Goal: Task Accomplishment & Management: Use online tool/utility

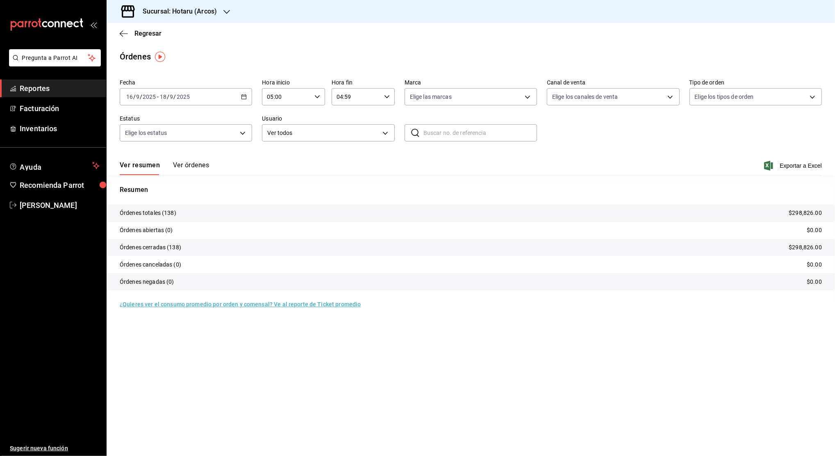
click at [67, 82] on link "Reportes" at bounding box center [53, 89] width 106 height 18
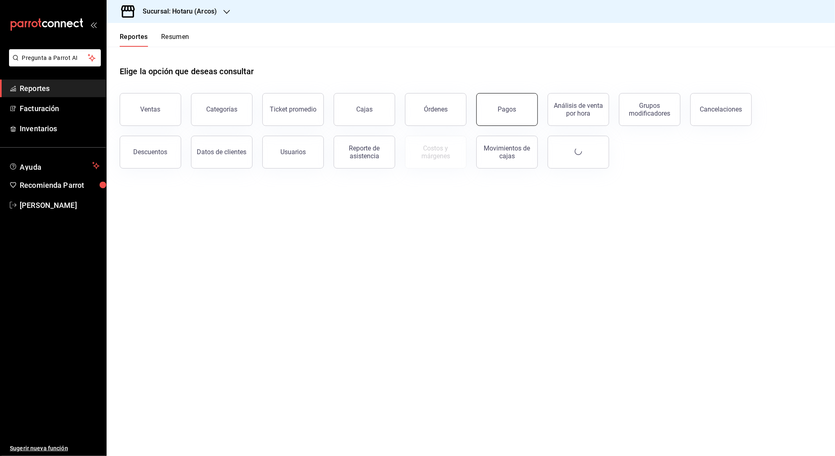
click at [505, 119] on button "Pagos" at bounding box center [506, 109] width 61 height 33
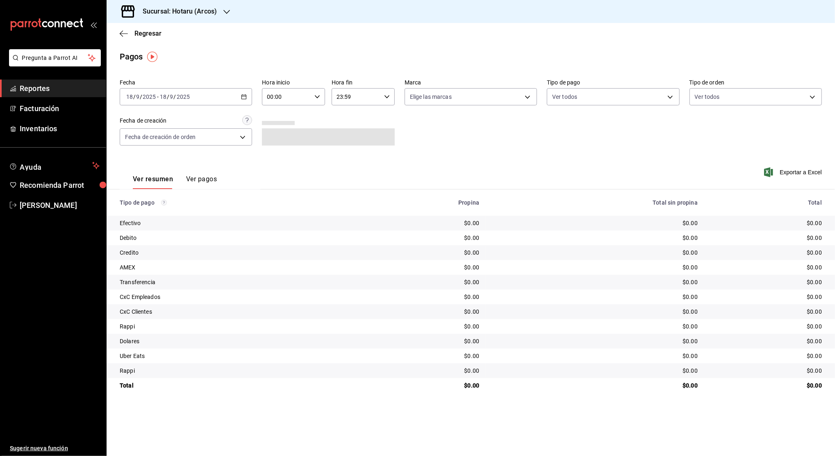
click at [244, 101] on div "[DATE] [DATE] - [DATE] [DATE]" at bounding box center [186, 96] width 132 height 17
click at [175, 218] on li "Rango de fechas" at bounding box center [158, 213] width 77 height 18
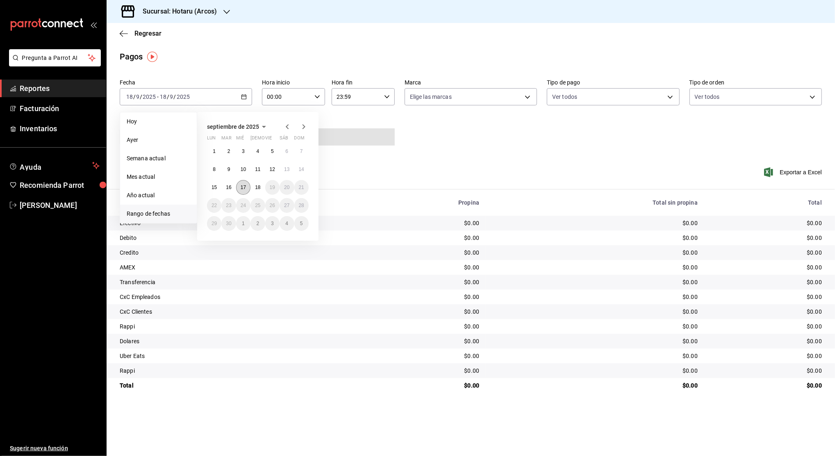
click at [237, 189] on button "17" at bounding box center [243, 187] width 14 height 15
click at [257, 189] on abbr "18" at bounding box center [257, 187] width 5 height 6
click at [240, 186] on button "17" at bounding box center [243, 187] width 14 height 15
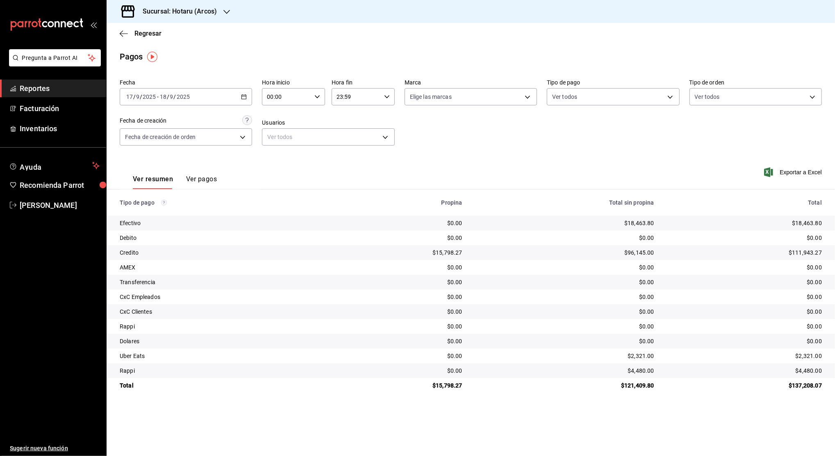
click at [314, 101] on div "00:00 Hora inicio" at bounding box center [293, 96] width 63 height 17
click at [276, 152] on button "02" at bounding box center [278, 157] width 28 height 16
type input "02:00"
click at [277, 131] on span "05" at bounding box center [277, 128] width 18 height 7
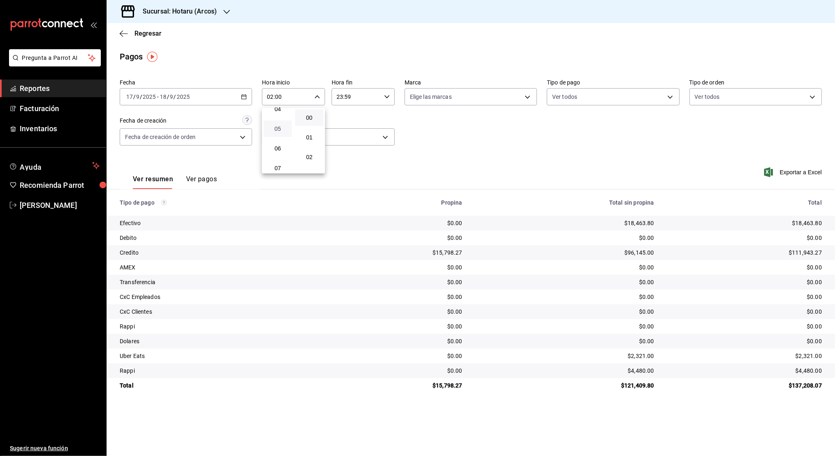
type input "05:00"
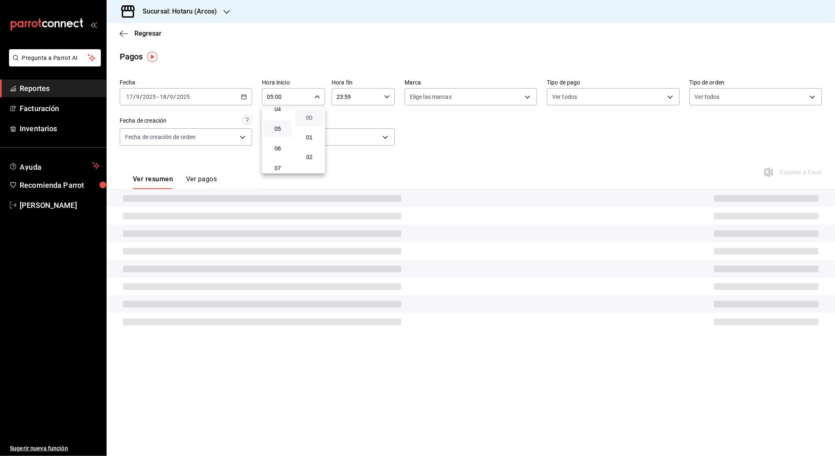
click at [312, 118] on span "00" at bounding box center [309, 117] width 18 height 7
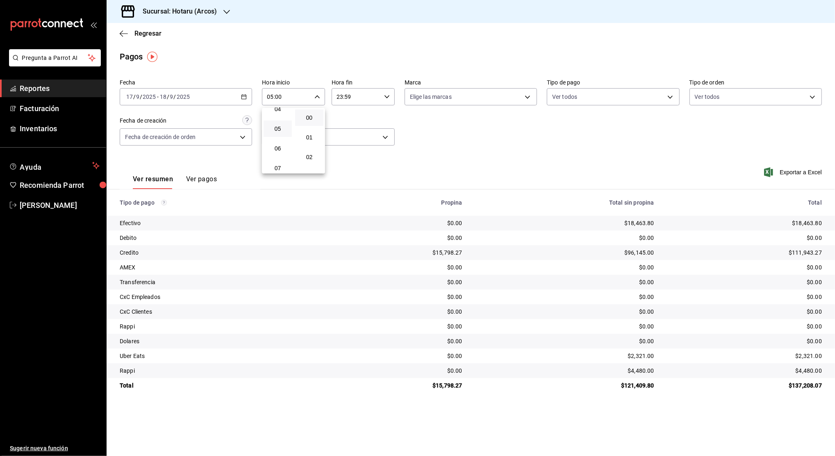
click at [384, 94] on div at bounding box center [417, 228] width 835 height 456
click at [435, 195] on th "Propina" at bounding box center [397, 202] width 141 height 26
click at [788, 172] on span "Exportar a Excel" at bounding box center [794, 172] width 56 height 10
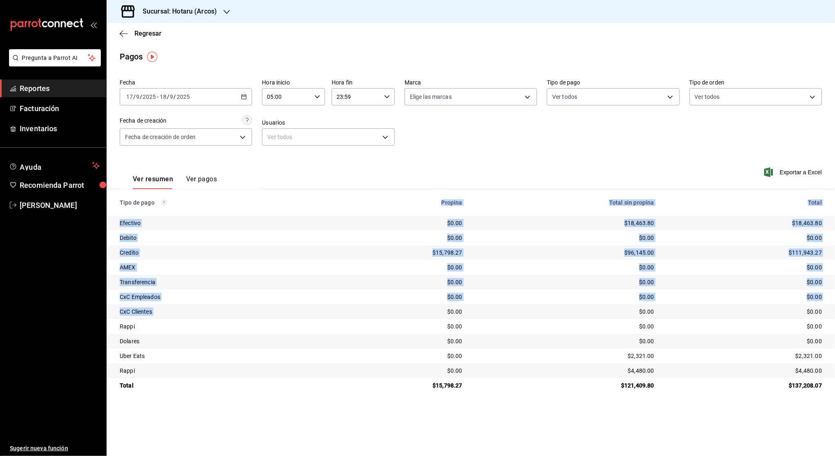
drag, startPoint x: 355, startPoint y: 305, endPoint x: 163, endPoint y: 170, distance: 234.7
click at [163, 170] on div "Fecha [DATE] [DATE] - [DATE] [DATE] Hora inicio 05:00 Hora inicio Hora fin 23:5…" at bounding box center [471, 234] width 728 height 317
click at [55, 83] on span "Reportes" at bounding box center [60, 88] width 80 height 11
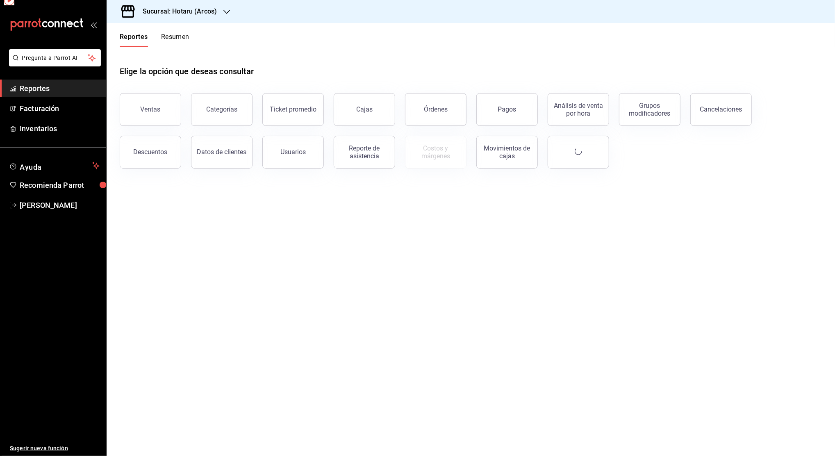
click at [55, 83] on span "Reportes" at bounding box center [60, 88] width 80 height 11
click at [162, 151] on div "Descuentos" at bounding box center [151, 152] width 34 height 8
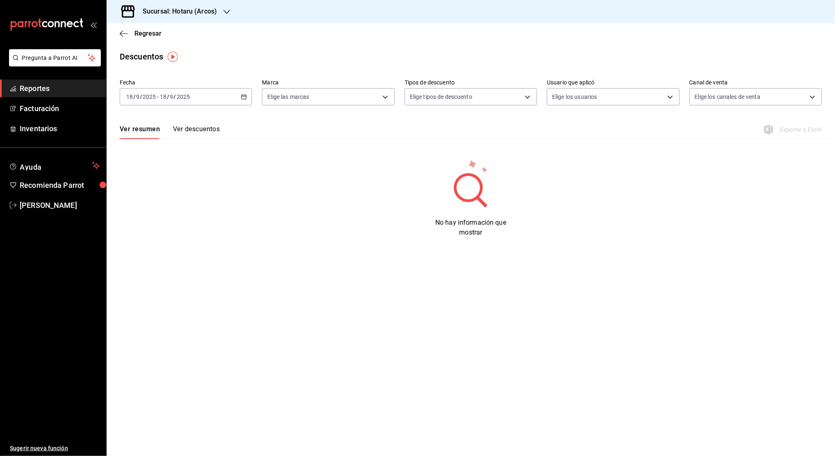
click at [240, 100] on div "[DATE] [DATE] - [DATE] [DATE]" at bounding box center [186, 96] width 132 height 17
click at [149, 220] on li "Rango de fechas" at bounding box center [158, 213] width 77 height 18
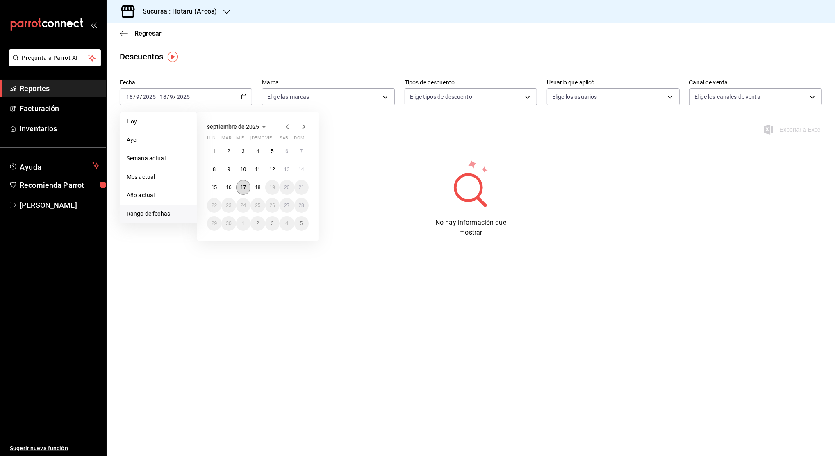
click at [247, 189] on button "17" at bounding box center [243, 187] width 14 height 15
click at [257, 189] on abbr "18" at bounding box center [257, 187] width 5 height 6
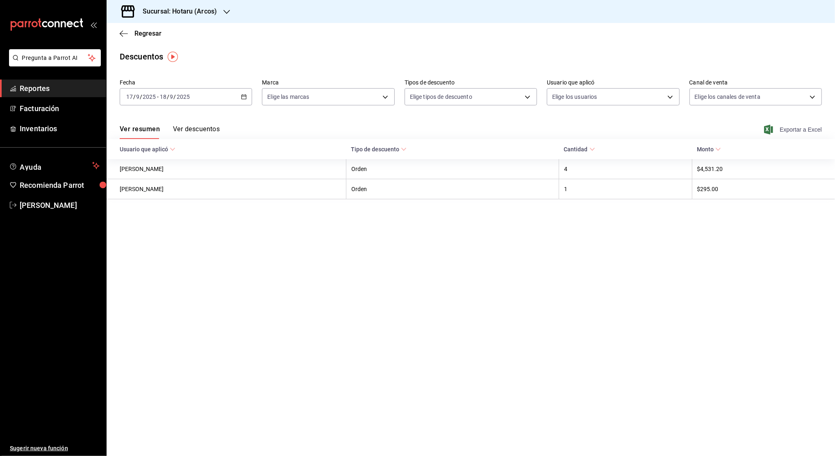
click at [810, 129] on span "Exportar a Excel" at bounding box center [794, 130] width 56 height 10
click at [84, 87] on span "Reportes" at bounding box center [60, 88] width 80 height 11
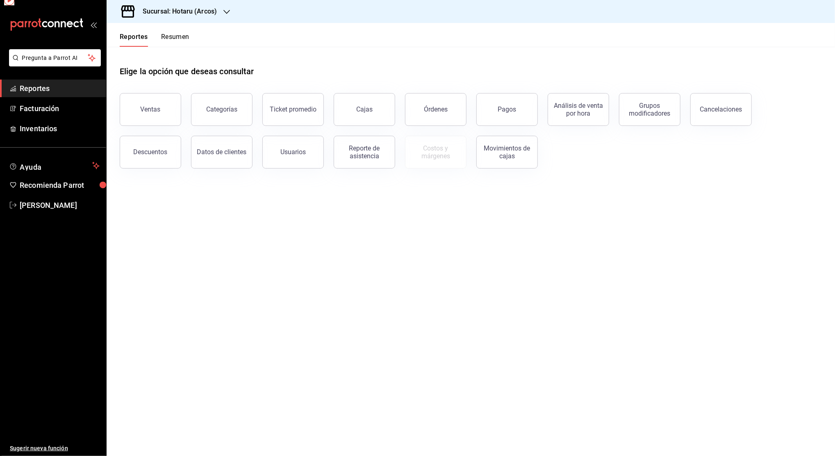
click at [84, 87] on span "Reportes" at bounding box center [60, 88] width 80 height 11
click at [429, 109] on div "Órdenes" at bounding box center [436, 109] width 24 height 8
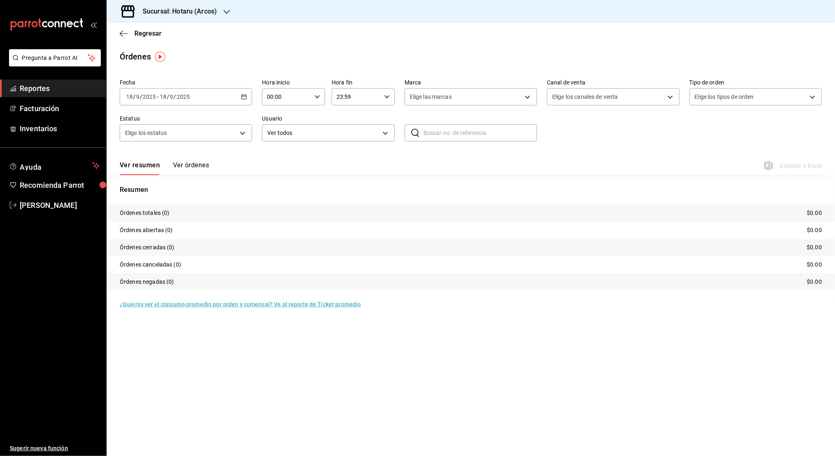
click at [241, 100] on div "[DATE] [DATE] - [DATE] [DATE]" at bounding box center [186, 96] width 132 height 17
click at [168, 218] on li "Rango de fechas" at bounding box center [158, 213] width 77 height 18
click at [223, 10] on icon "button" at bounding box center [226, 12] width 7 height 4
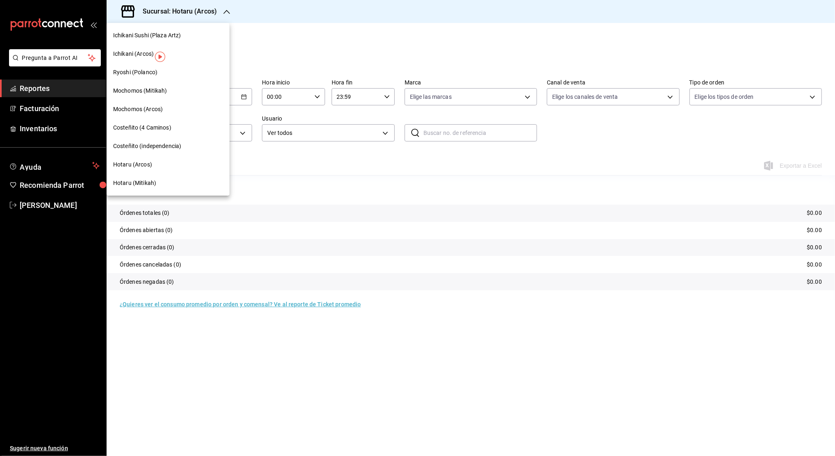
click at [172, 107] on div "Mochomos (Arcos)" at bounding box center [168, 109] width 110 height 9
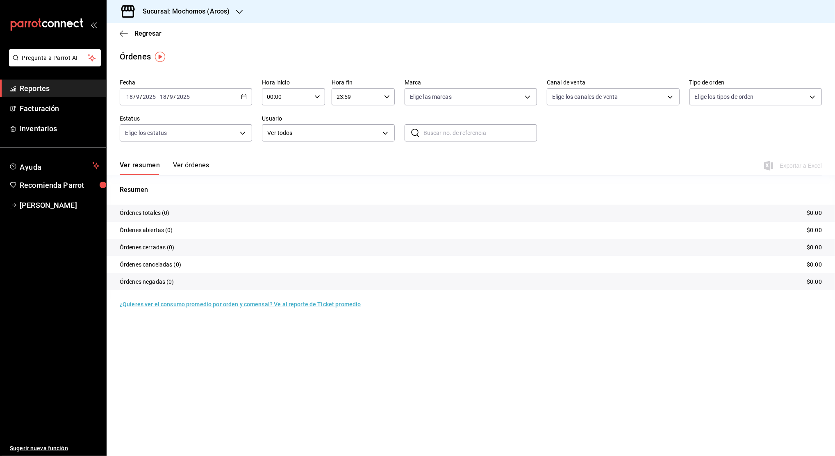
click at [245, 94] on icon "button" at bounding box center [244, 97] width 6 height 6
click at [179, 212] on span "Rango de fechas" at bounding box center [159, 213] width 64 height 9
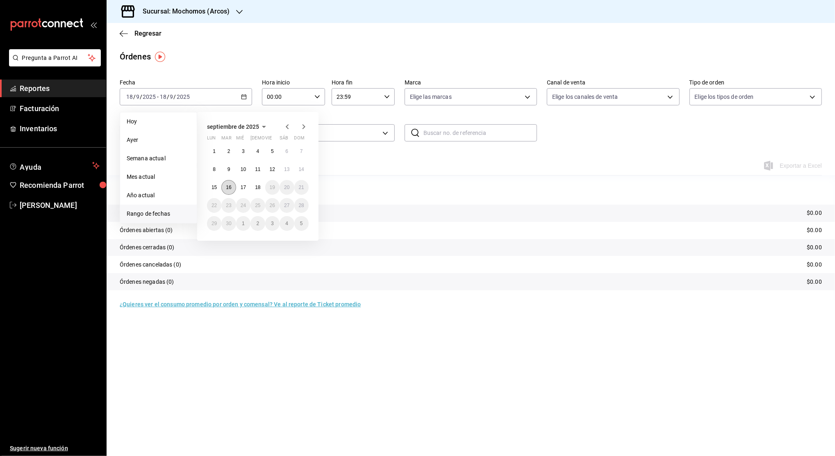
click at [228, 190] on button "16" at bounding box center [228, 187] width 14 height 15
click at [257, 187] on abbr "18" at bounding box center [257, 187] width 5 height 6
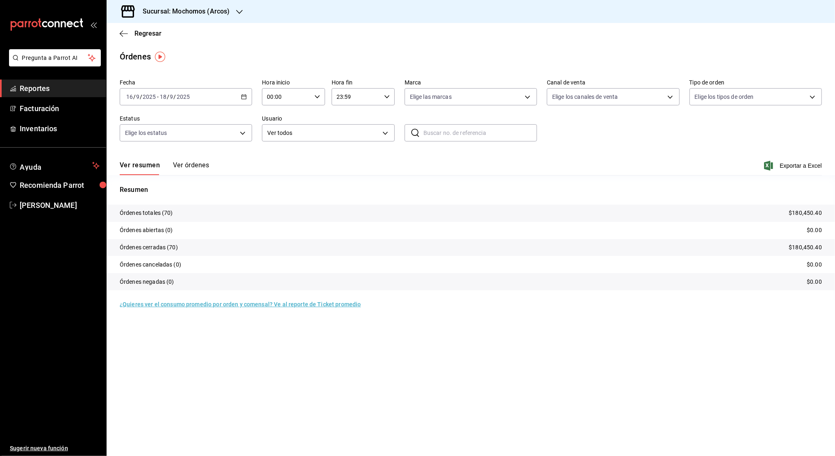
click at [309, 96] on input "00:00" at bounding box center [286, 97] width 49 height 16
click at [281, 141] on button "01" at bounding box center [278, 137] width 28 height 16
type input "01:00"
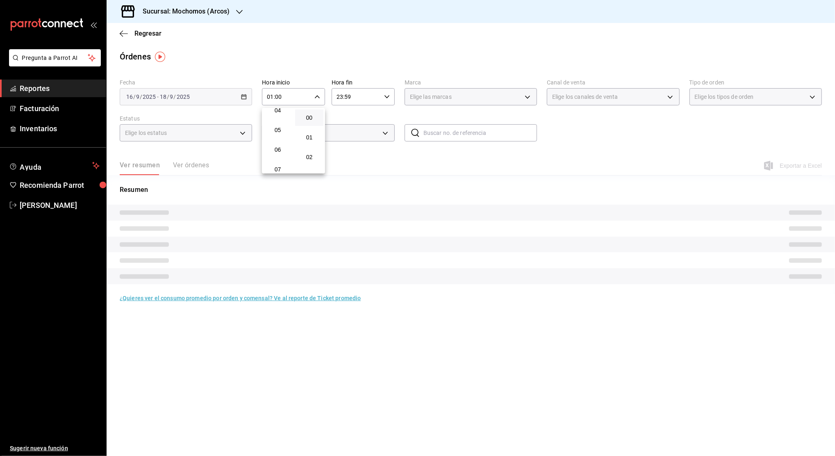
scroll to position [87, 0]
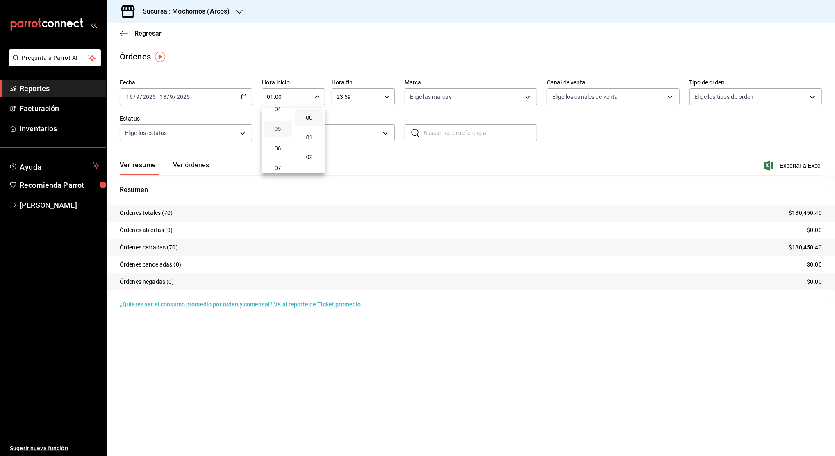
click at [280, 127] on span "05" at bounding box center [277, 128] width 18 height 7
type input "05:00"
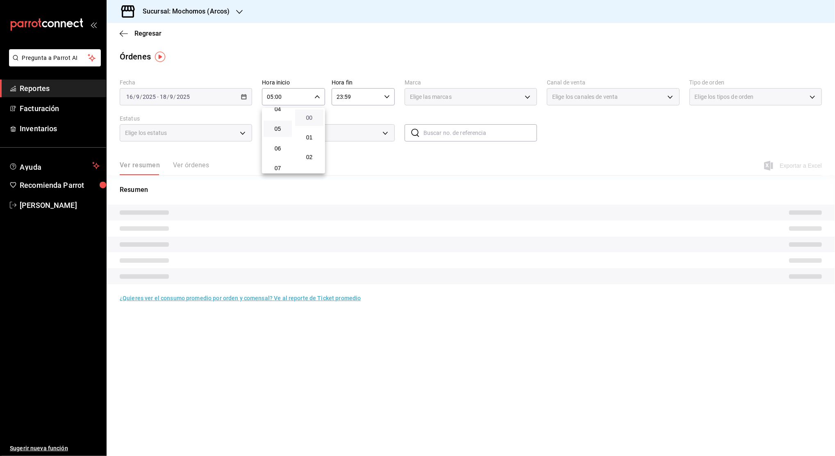
click at [305, 116] on span "00" at bounding box center [309, 117] width 18 height 7
click at [383, 96] on div at bounding box center [417, 228] width 835 height 456
click at [383, 96] on div "23:59 Hora fin" at bounding box center [363, 96] width 63 height 17
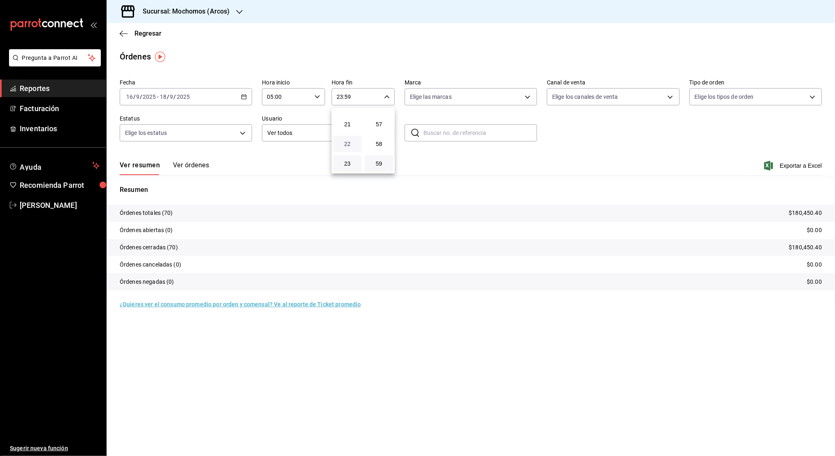
click at [346, 144] on span "22" at bounding box center [347, 144] width 18 height 7
type input "22:59"
click at [348, 159] on span "04" at bounding box center [347, 161] width 18 height 7
type input "04:59"
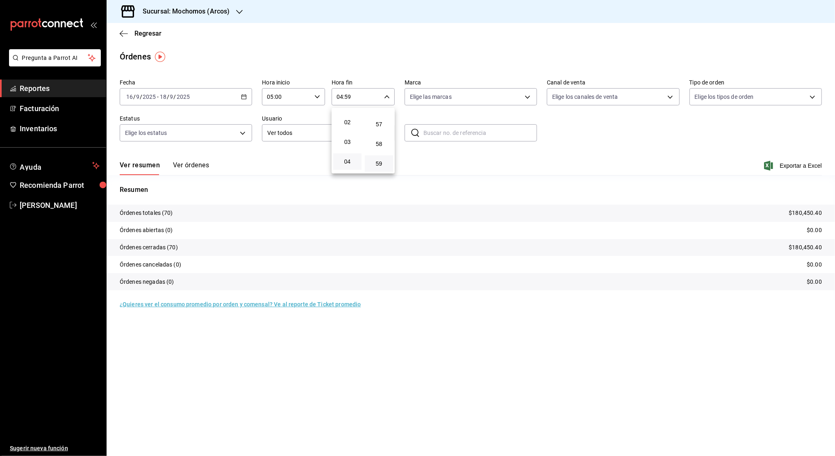
click at [350, 157] on button "04" at bounding box center [347, 161] width 28 height 16
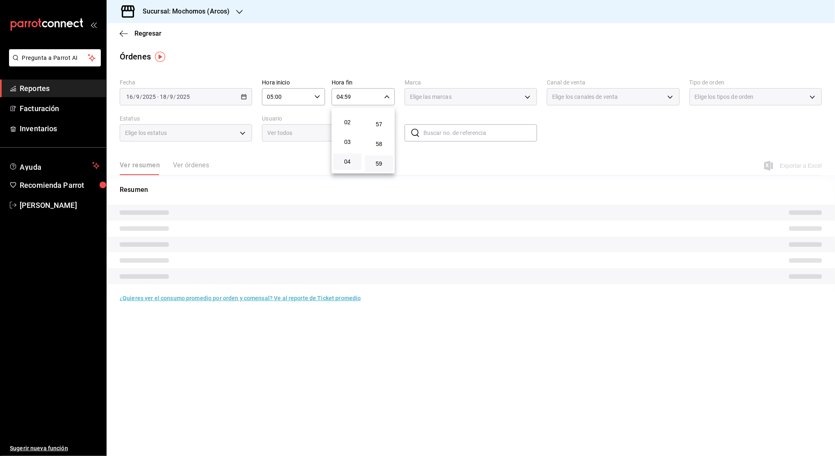
click at [377, 167] on button "59" at bounding box center [379, 163] width 28 height 16
click at [381, 164] on span "59" at bounding box center [379, 163] width 18 height 7
click at [612, 145] on div at bounding box center [417, 228] width 835 height 456
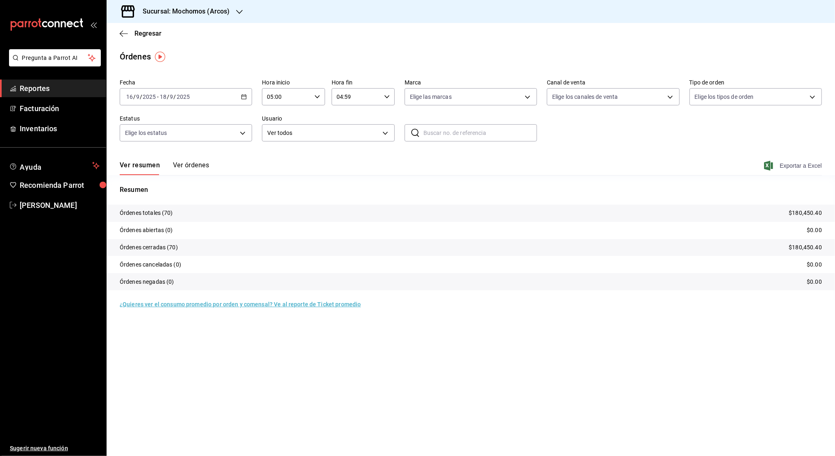
click at [802, 166] on span "Exportar a Excel" at bounding box center [794, 166] width 56 height 10
click at [372, 228] on tr "Órdenes abiertas (0) $0.00" at bounding box center [471, 230] width 728 height 17
click at [61, 93] on span "Reportes" at bounding box center [60, 88] width 80 height 11
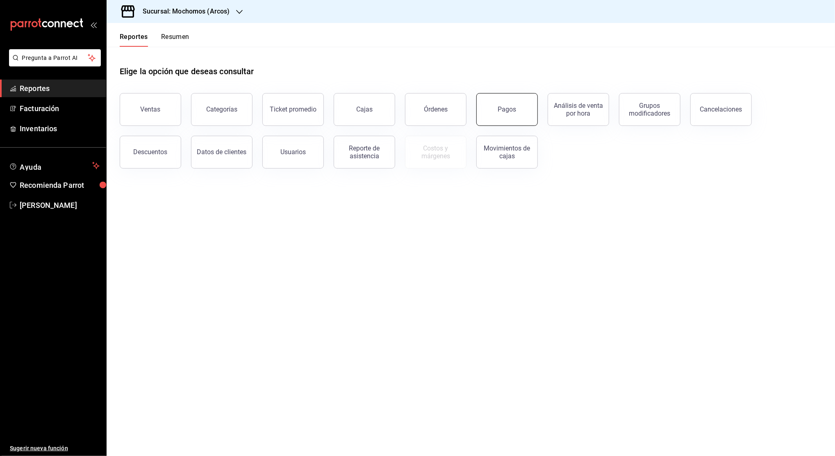
click at [507, 115] on button "Pagos" at bounding box center [506, 109] width 61 height 33
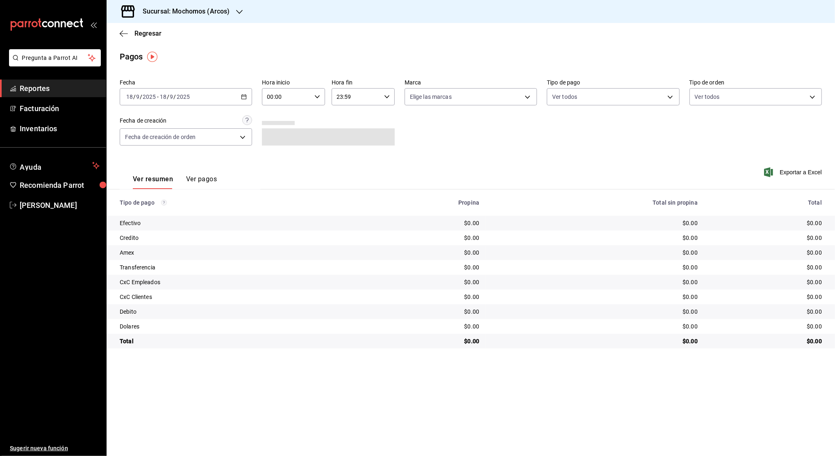
click at [241, 94] on icon "button" at bounding box center [244, 97] width 6 height 6
click at [140, 218] on span "Rango de fechas" at bounding box center [159, 213] width 64 height 9
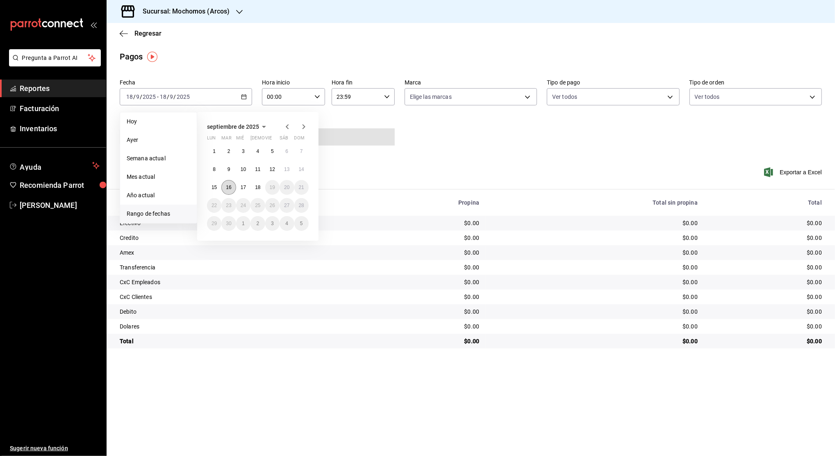
click at [228, 189] on abbr "16" at bounding box center [228, 187] width 5 height 6
click at [253, 189] on button "18" at bounding box center [257, 187] width 14 height 15
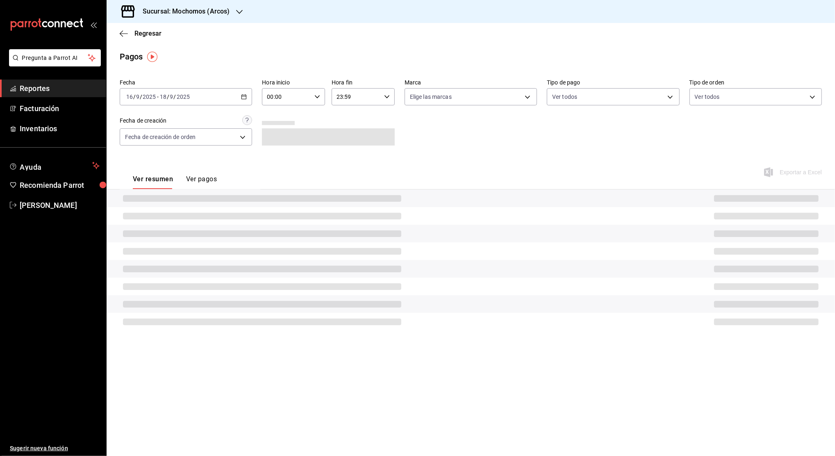
click at [313, 94] on div "00:00 Hora inicio" at bounding box center [293, 96] width 63 height 17
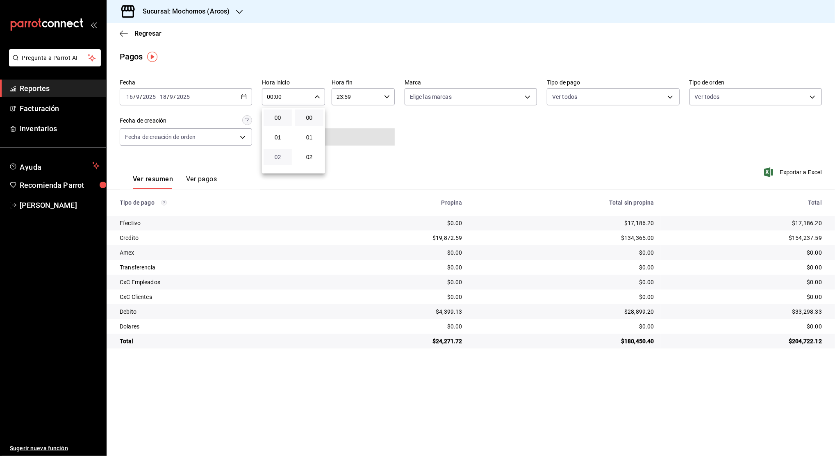
click at [277, 159] on span "02" at bounding box center [277, 157] width 18 height 7
type input "02:00"
click at [276, 152] on span "05" at bounding box center [277, 150] width 18 height 7
type input "05:00"
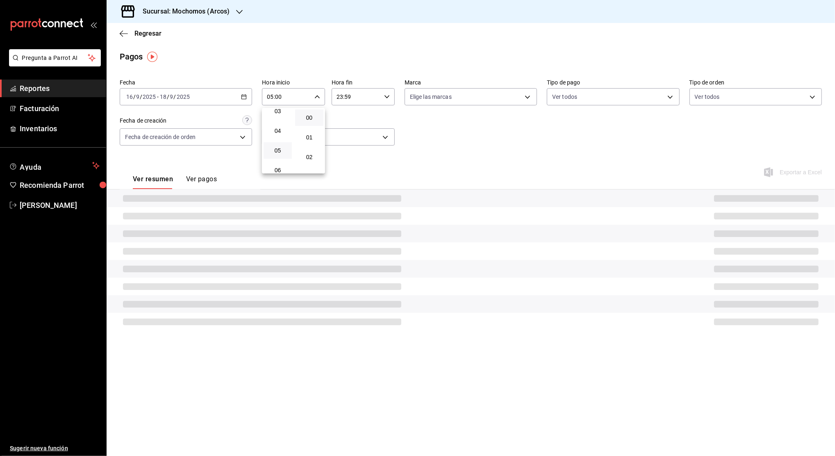
click at [311, 112] on button "00" at bounding box center [309, 117] width 28 height 16
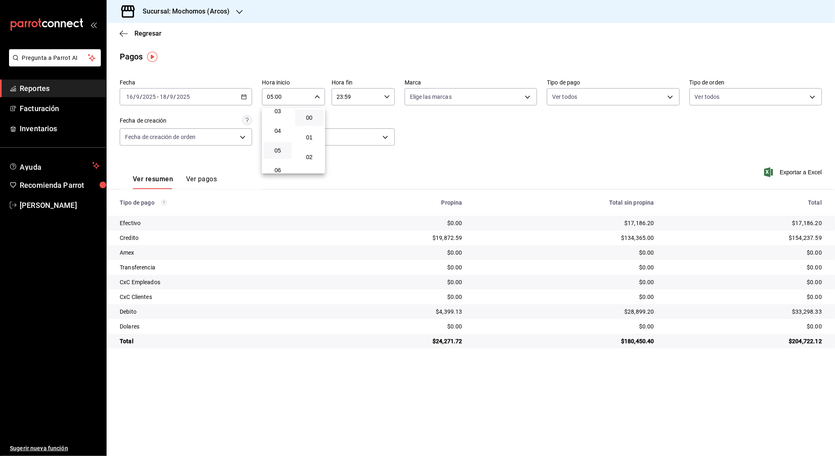
click at [355, 100] on div at bounding box center [417, 228] width 835 height 456
click at [355, 100] on input "23:59" at bounding box center [356, 97] width 49 height 16
click at [355, 100] on div at bounding box center [417, 228] width 835 height 456
click at [346, 102] on input "23:59" at bounding box center [356, 97] width 49 height 16
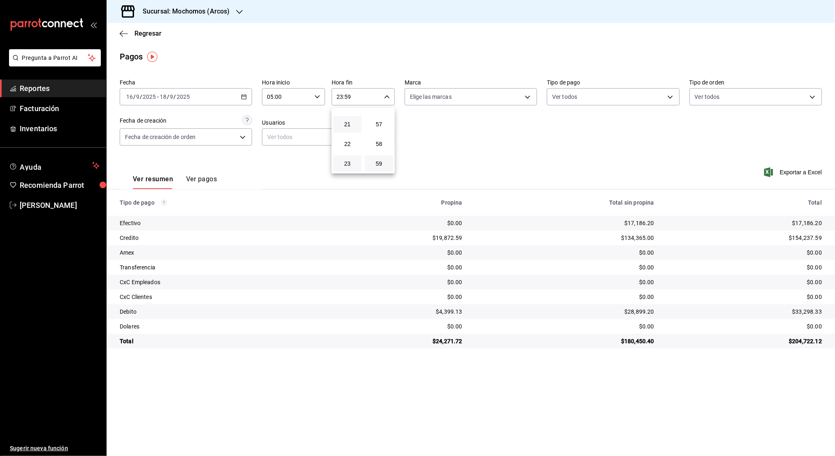
click at [342, 119] on button "21" at bounding box center [347, 124] width 28 height 16
type input "21:59"
click at [348, 117] on span "04" at bounding box center [347, 117] width 18 height 7
type input "04:59"
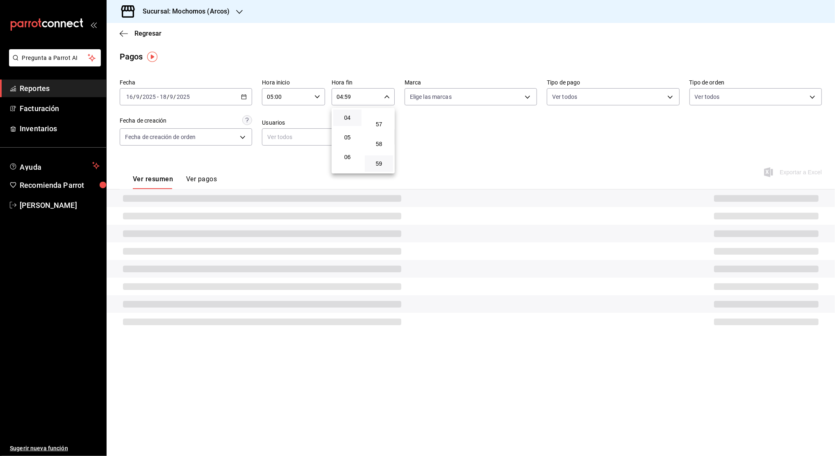
click at [379, 168] on button "59" at bounding box center [379, 163] width 28 height 16
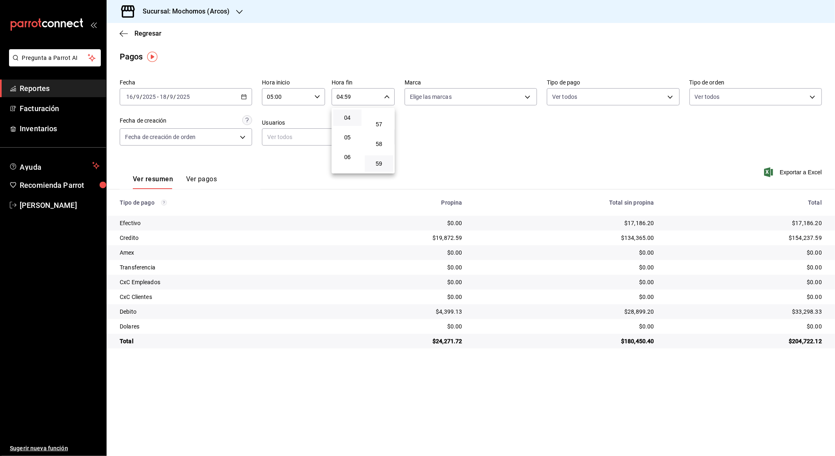
click at [379, 168] on button "59" at bounding box center [379, 163] width 28 height 16
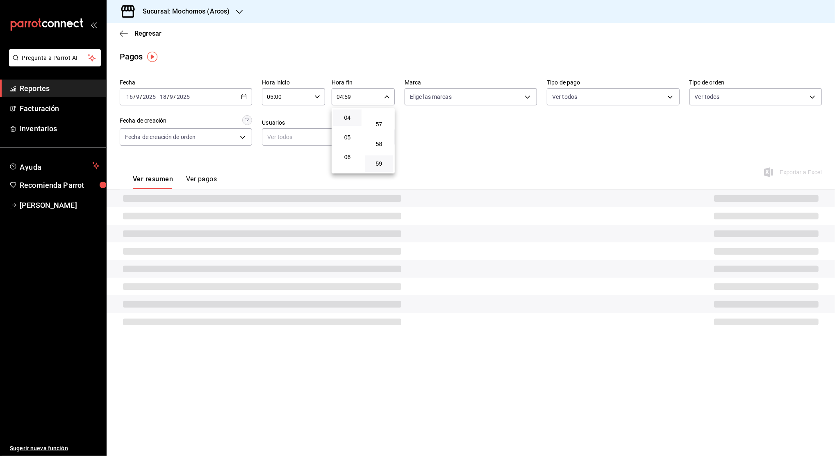
click at [452, 148] on div at bounding box center [417, 228] width 835 height 456
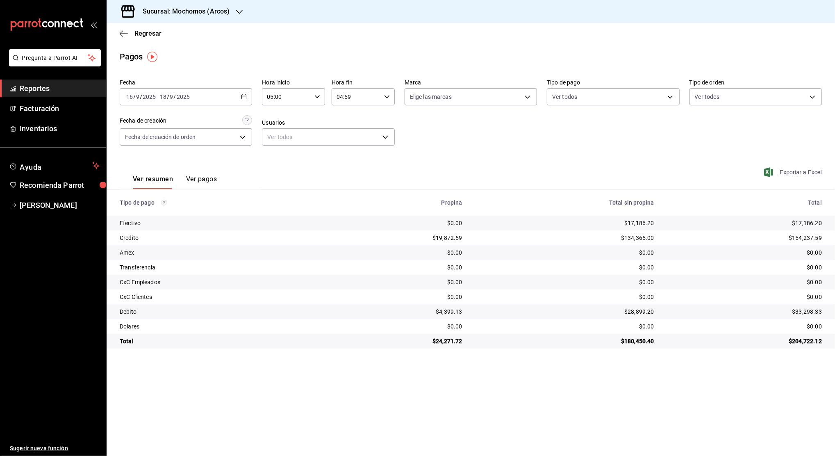
click at [779, 172] on span "Exportar a Excel" at bounding box center [794, 172] width 56 height 10
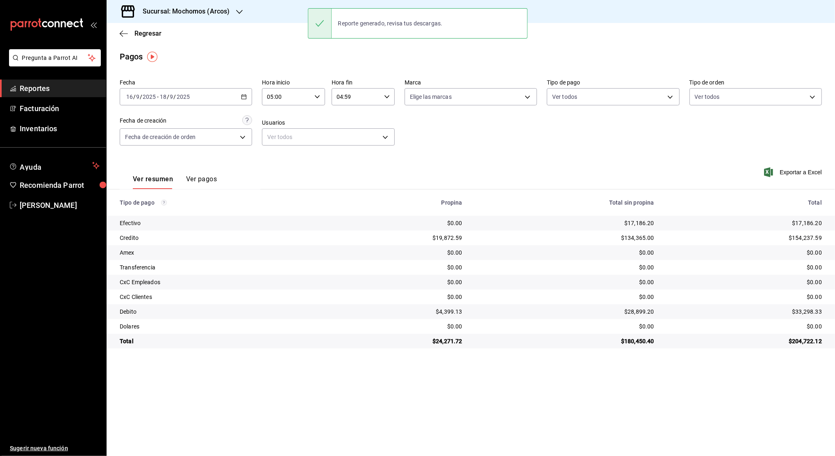
click at [77, 91] on span "Reportes" at bounding box center [60, 88] width 80 height 11
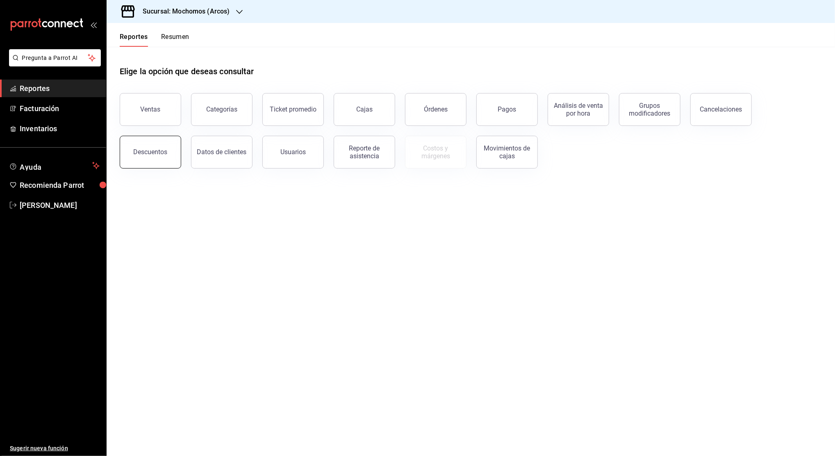
click at [163, 142] on button "Descuentos" at bounding box center [150, 152] width 61 height 33
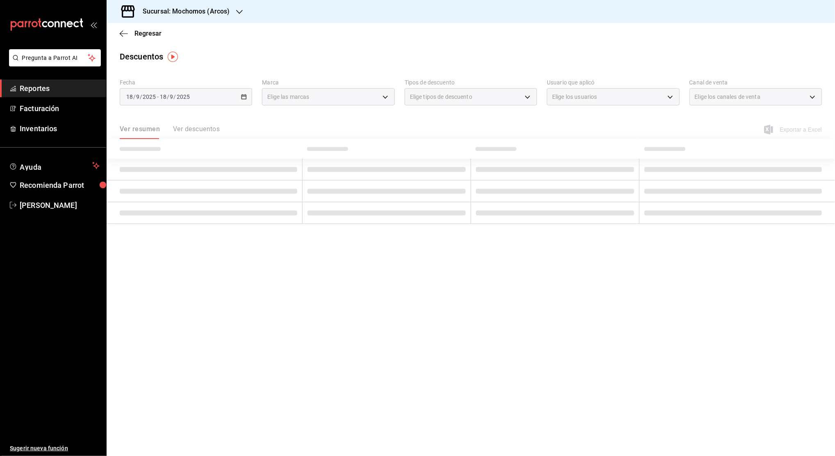
click at [243, 100] on div "[DATE] [DATE] - [DATE] [DATE]" at bounding box center [186, 96] width 132 height 17
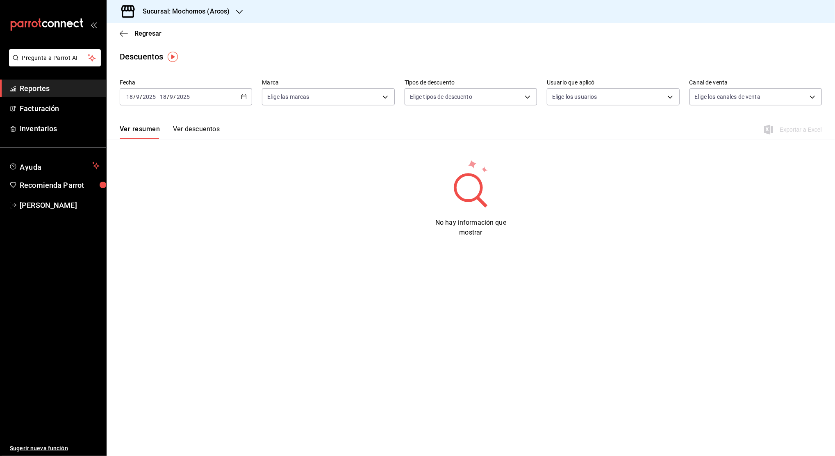
click at [243, 100] on div "[DATE] [DATE] - [DATE] [DATE]" at bounding box center [186, 96] width 132 height 17
click at [168, 214] on span "Rango de fechas" at bounding box center [159, 213] width 64 height 9
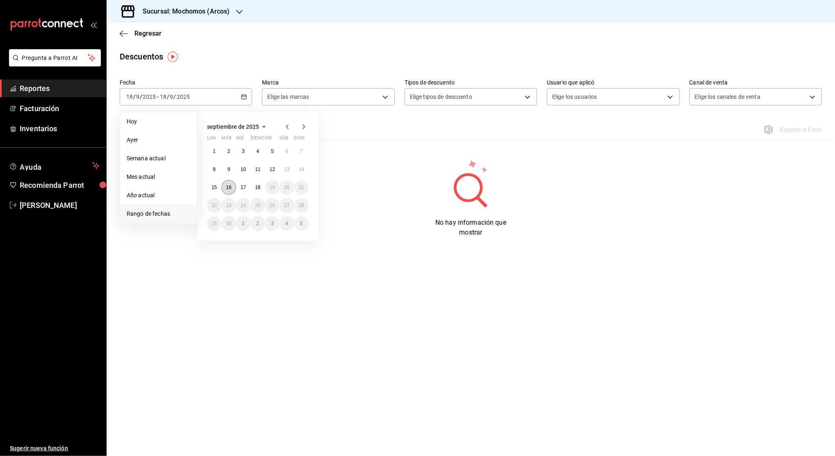
click at [226, 189] on abbr "16" at bounding box center [228, 187] width 5 height 6
click at [256, 191] on button "18" at bounding box center [257, 187] width 14 height 15
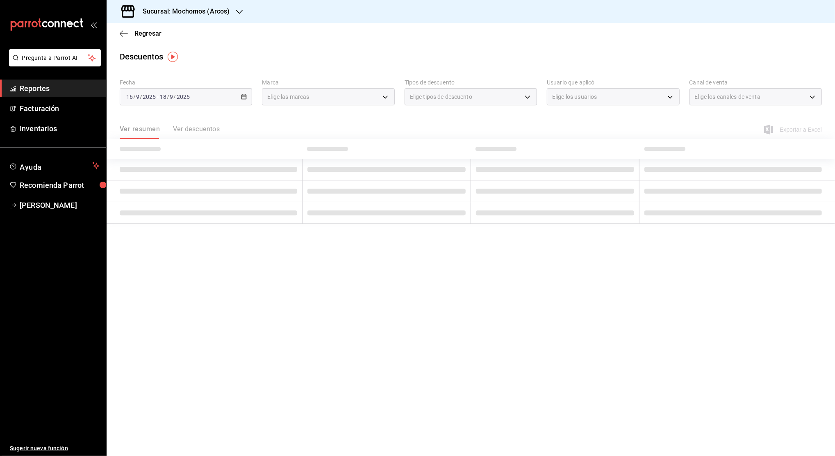
click at [385, 100] on div "Elige las marcas" at bounding box center [328, 96] width 132 height 17
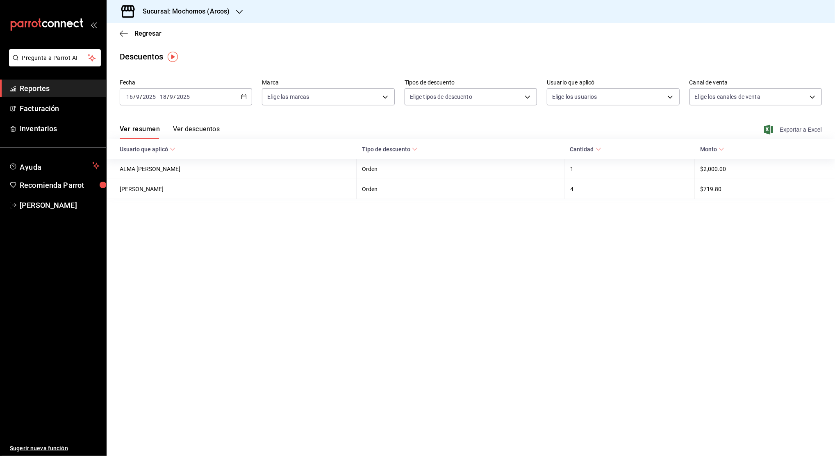
click at [788, 130] on span "Exportar a Excel" at bounding box center [794, 130] width 56 height 10
click at [414, 410] on main "Regresar Descuentos Fecha [DATE] [DATE] - [DATE] [DATE] Marca Elige las marcas …" at bounding box center [471, 239] width 728 height 433
click at [57, 91] on span "Reportes" at bounding box center [60, 88] width 80 height 11
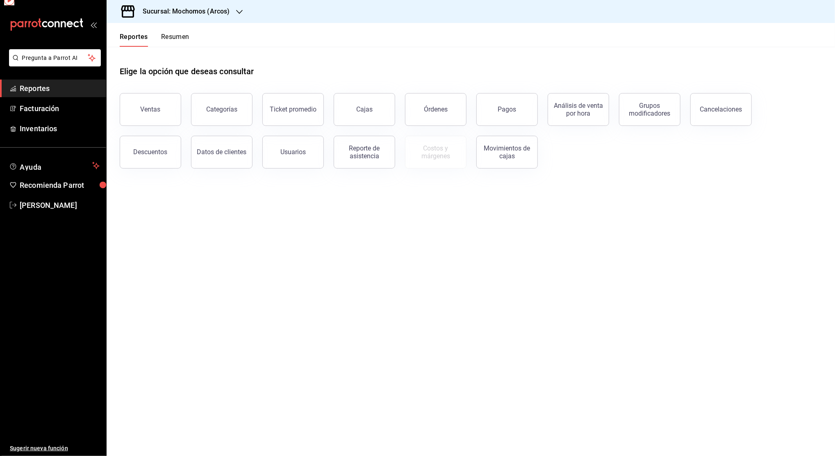
click at [57, 91] on span "Reportes" at bounding box center [60, 88] width 80 height 11
